Goal: Use online tool/utility: Utilize a website feature to perform a specific function

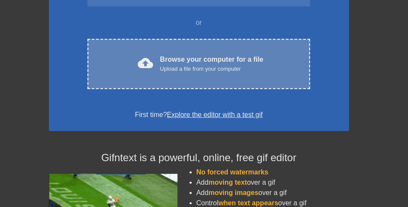
scroll to position [147, 0]
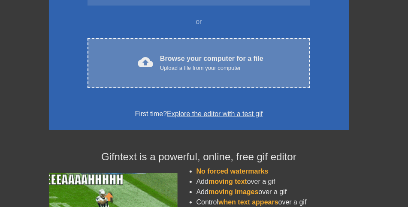
click at [194, 72] on div "Browse your computer for a file Upload a file from your computer" at bounding box center [211, 63] width 103 height 19
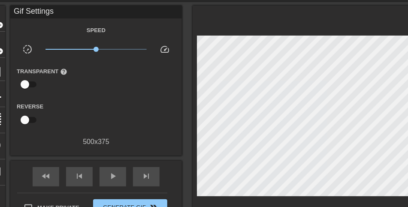
scroll to position [0, 0]
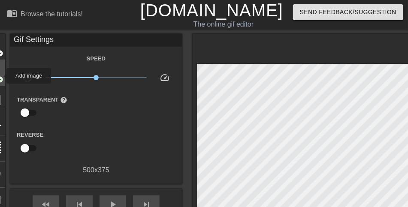
drag, startPoint x: 1, startPoint y: 55, endPoint x: 1, endPoint y: 76, distance: 20.6
click at [1, 81] on span "add_circle" at bounding box center [-1, 79] width 7 height 7
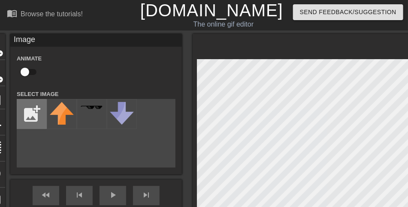
click at [30, 120] on input "file" at bounding box center [31, 113] width 29 height 29
type input "C:\fakepath\RSI-Eco-85x85.png"
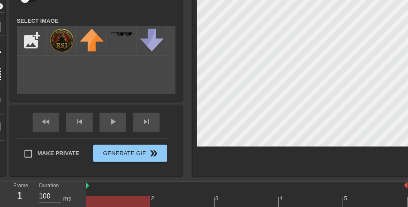
scroll to position [88, 0]
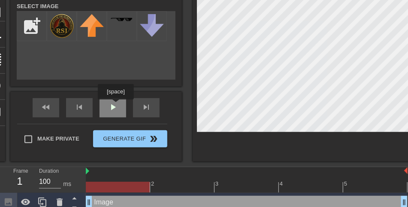
click at [116, 105] on div "Image Animate Select Image add_photo_alternate fast_rewind skip_previous play_a…" at bounding box center [96, 54] width 172 height 216
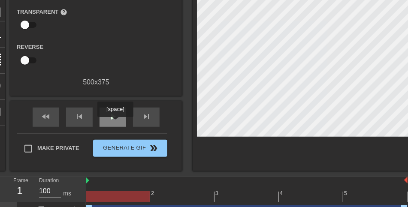
click at [115, 123] on div "play_arrow" at bounding box center [112, 117] width 27 height 19
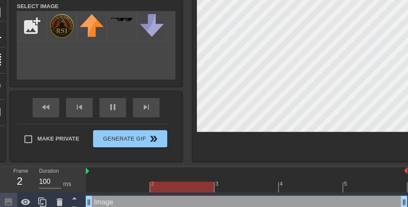
scroll to position [100, 0]
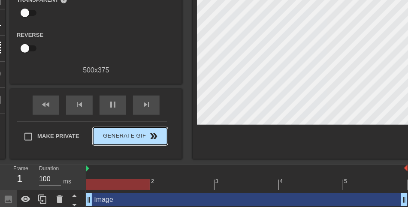
click at [118, 137] on div "Make Private Generate Gif double_arrow" at bounding box center [92, 138] width 150 height 34
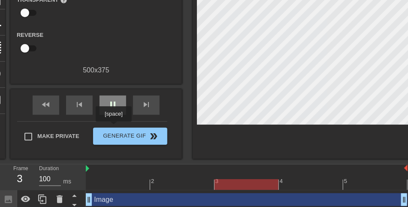
click at [114, 115] on div "pause" at bounding box center [112, 105] width 27 height 19
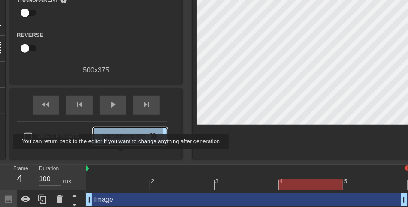
click at [122, 142] on span "Generate Gif double_arrow" at bounding box center [129, 136] width 67 height 10
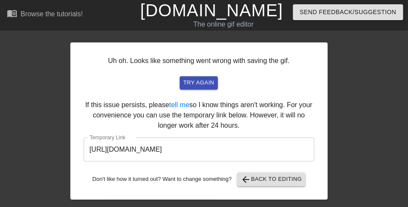
scroll to position [19, 0]
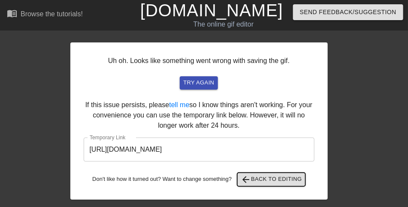
click at [267, 178] on span "arrow_back Back to Editing" at bounding box center [271, 180] width 61 height 10
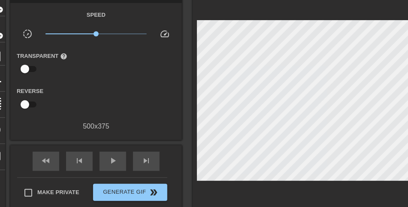
scroll to position [30, 0]
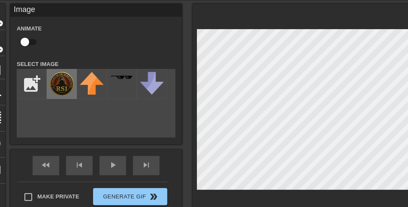
click at [60, 87] on img at bounding box center [62, 84] width 24 height 24
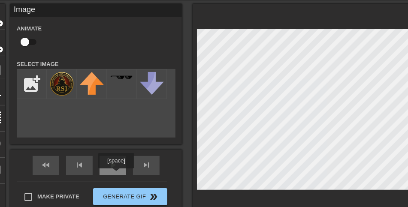
click at [116, 175] on div "fast_rewind skip_previous play_arrow skip_next" at bounding box center [96, 166] width 140 height 32
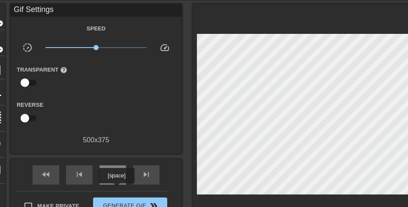
click at [117, 180] on span "play_arrow" at bounding box center [113, 174] width 10 height 10
click at [117, 180] on span "pause" at bounding box center [113, 174] width 10 height 10
click at [115, 168] on div "Gif Settings Speed slow_motion_video x1.00 speed Transparent help Reverse 500 x…" at bounding box center [96, 116] width 172 height 225
click at [115, 180] on span "play_arrow" at bounding box center [113, 174] width 10 height 10
drag, startPoint x: 96, startPoint y: 48, endPoint x: 80, endPoint y: 48, distance: 16.7
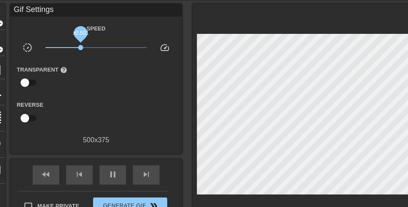
click at [80, 48] on span "x0.501" at bounding box center [80, 47] width 5 height 5
click at [81, 48] on span "x0.537" at bounding box center [82, 47] width 5 height 5
click at [33, 127] on input "checkbox" at bounding box center [24, 118] width 49 height 16
drag, startPoint x: 33, startPoint y: 127, endPoint x: 15, endPoint y: 127, distance: 17.6
click at [15, 127] on input "checkbox" at bounding box center [33, 118] width 49 height 16
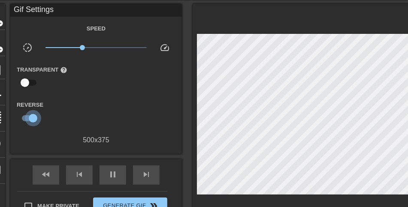
checkbox input "false"
click at [31, 90] on input "checkbox" at bounding box center [24, 83] width 49 height 16
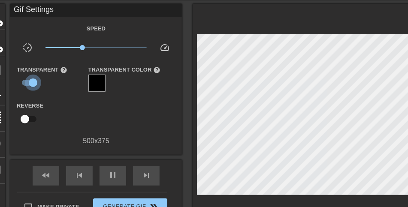
drag, startPoint x: 31, startPoint y: 90, endPoint x: 18, endPoint y: 90, distance: 13.3
click at [18, 90] on input "checkbox" at bounding box center [33, 83] width 49 height 16
checkbox input "false"
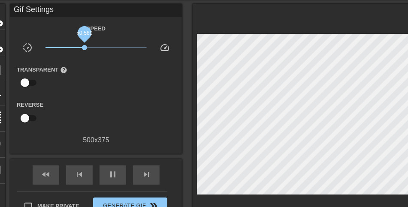
click at [83, 50] on span "x0.589" at bounding box center [84, 47] width 5 height 5
click at [87, 50] on span "x0.692" at bounding box center [87, 47] width 5 height 5
click at [121, 104] on div "Speed slow_motion_video x0.692 speed Transparent help Reverse 500 x 375" at bounding box center [96, 84] width 159 height 122
click at [115, 181] on div "pause" at bounding box center [112, 175] width 27 height 19
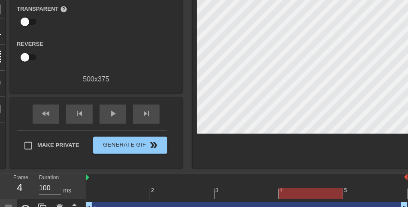
scroll to position [118, 0]
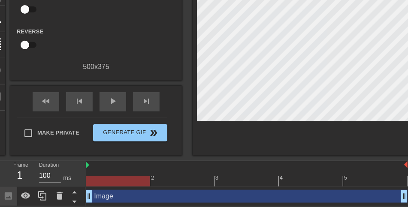
click at [118, 177] on div at bounding box center [247, 181] width 322 height 11
click at [177, 182] on div at bounding box center [247, 181] width 322 height 11
click at [135, 180] on div at bounding box center [247, 181] width 322 height 11
click at [26, 191] on icon at bounding box center [26, 196] width 10 height 10
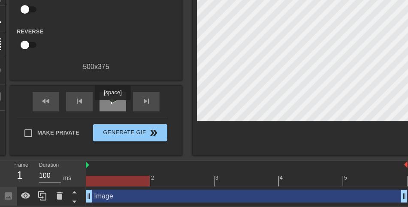
click at [113, 106] on span "play_arrow" at bounding box center [113, 101] width 10 height 10
click at [113, 106] on span "pause" at bounding box center [113, 101] width 10 height 10
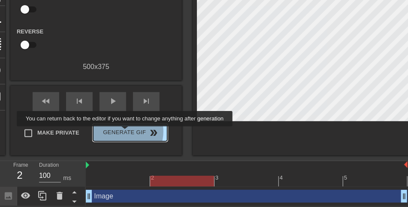
click at [126, 133] on span "Generate Gif double_arrow" at bounding box center [129, 133] width 67 height 10
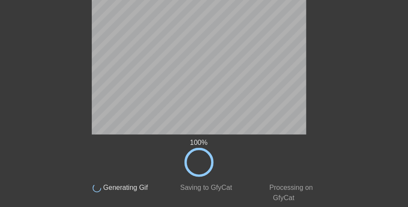
scroll to position [19, 0]
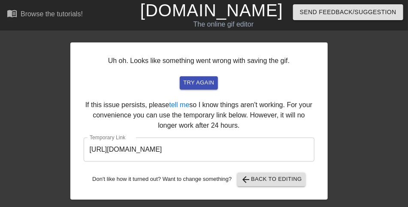
click at [225, 147] on input "[URL][DOMAIN_NAME]" at bounding box center [199, 150] width 231 height 24
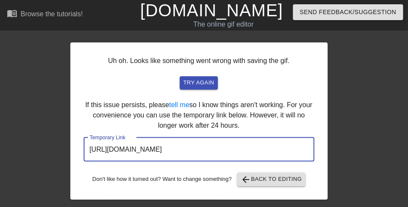
click at [225, 147] on input "[URL][DOMAIN_NAME]" at bounding box center [199, 150] width 231 height 24
